Goal: Information Seeking & Learning: Learn about a topic

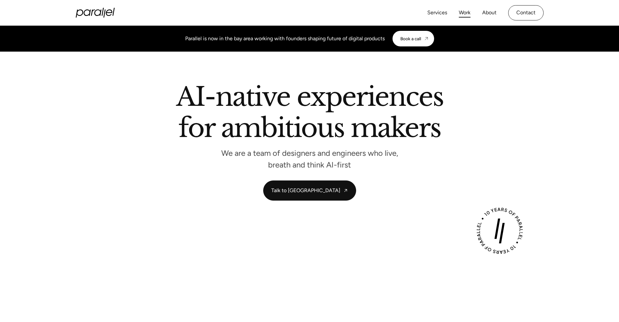
click at [462, 12] on link "Work" at bounding box center [465, 12] width 12 height 9
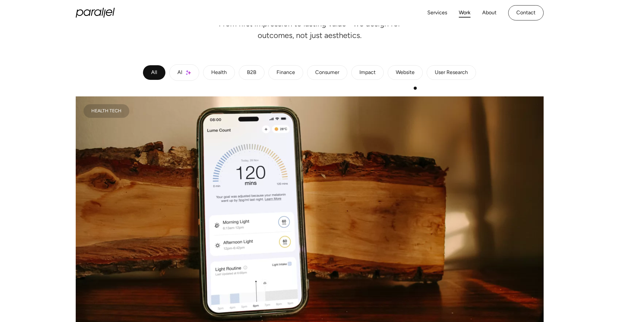
scroll to position [91, 0]
click at [449, 74] on div "User Research" at bounding box center [451, 73] width 33 height 4
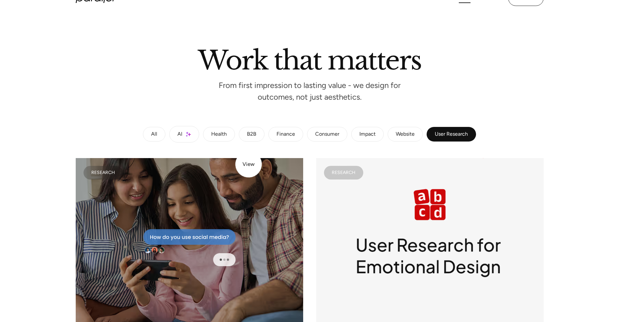
scroll to position [0, 0]
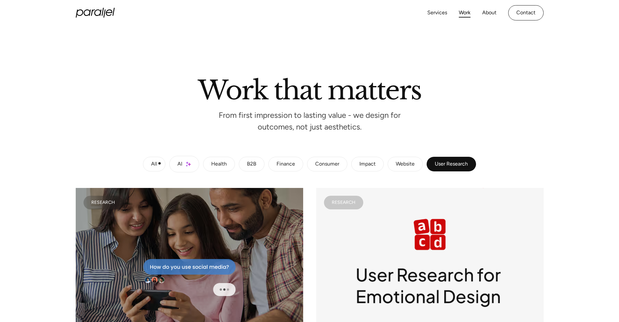
click at [159, 164] on link "All" at bounding box center [154, 164] width 22 height 15
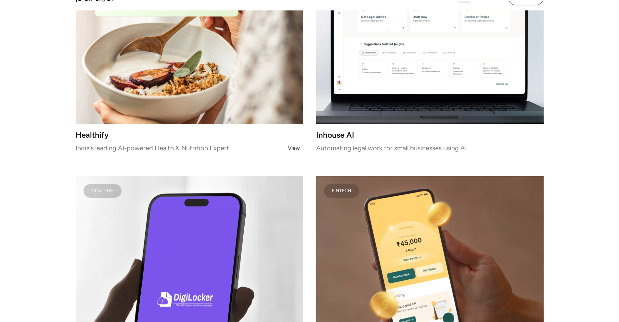
scroll to position [1684, 0]
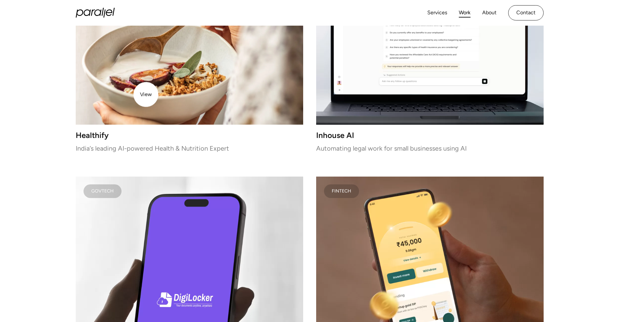
click at [146, 95] on img at bounding box center [189, 35] width 227 height 179
